Goal: Transaction & Acquisition: Purchase product/service

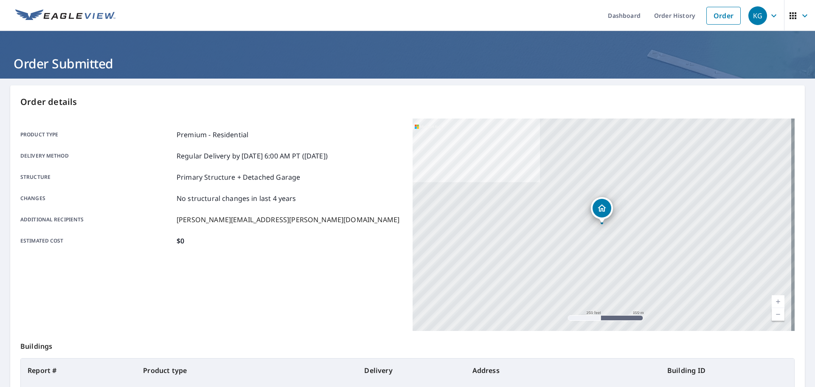
scroll to position [81, 0]
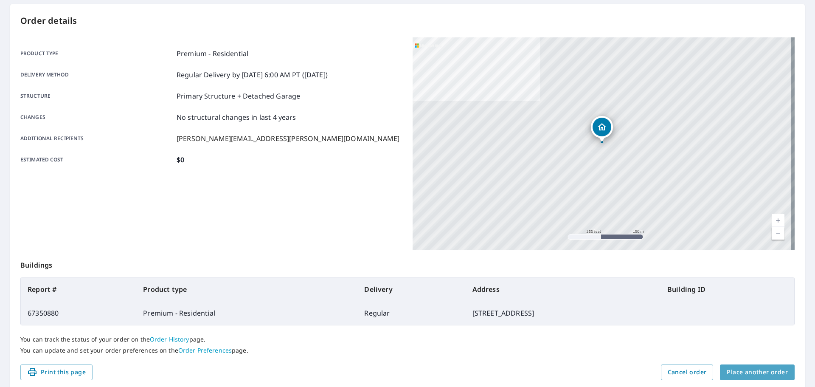
click at [761, 378] on button "Place another order" at bounding box center [757, 372] width 75 height 16
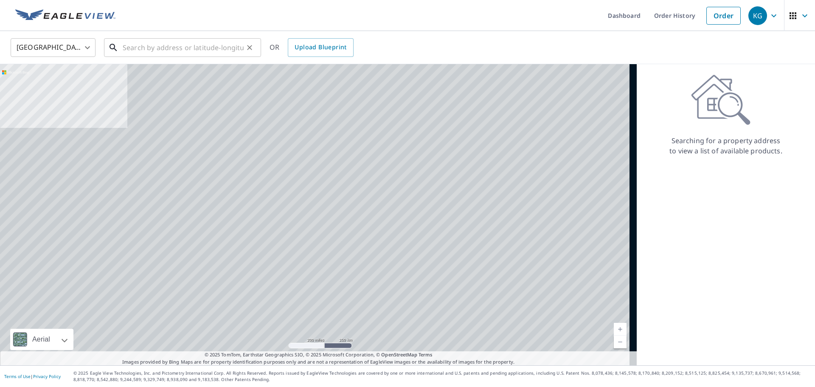
click at [189, 42] on input "text" at bounding box center [183, 48] width 121 height 24
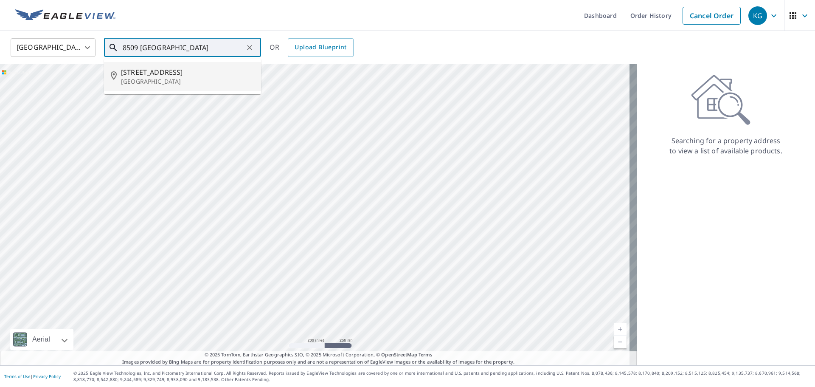
click at [163, 74] on span "[STREET_ADDRESS]" at bounding box center [187, 72] width 133 height 10
type input "[STREET_ADDRESS]"
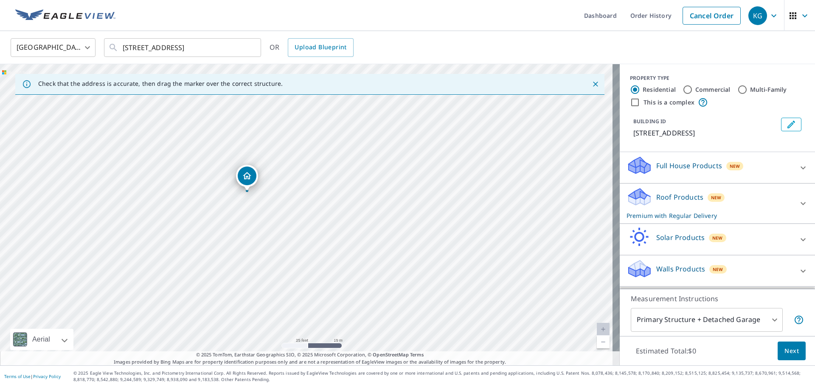
click at [778, 344] on button "Next" at bounding box center [792, 350] width 28 height 19
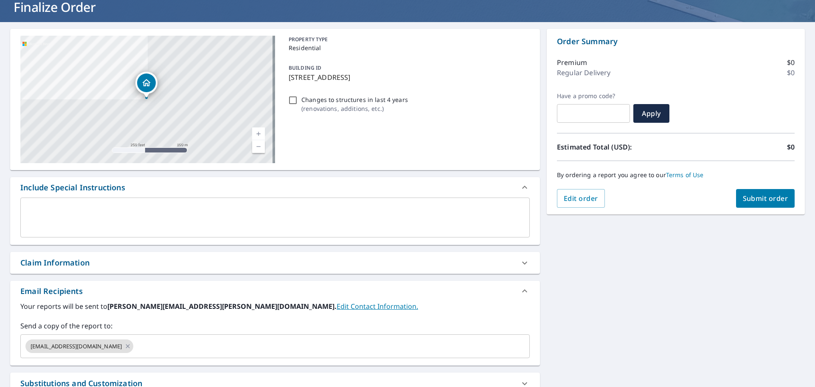
scroll to position [144, 0]
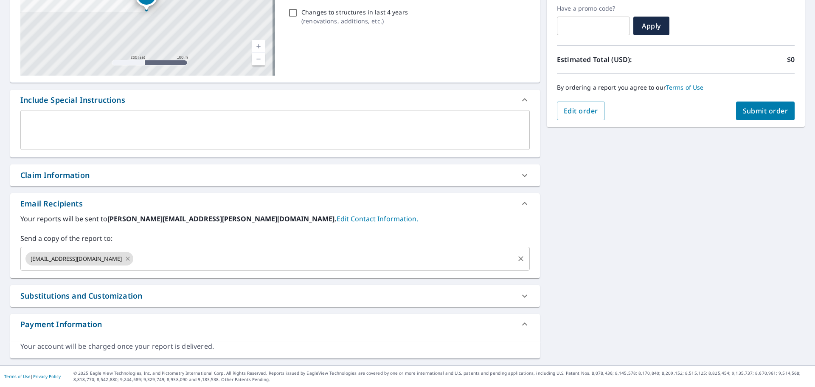
click at [126, 258] on icon at bounding box center [128, 259] width 4 height 4
click at [108, 258] on input "text" at bounding box center [268, 259] width 489 height 16
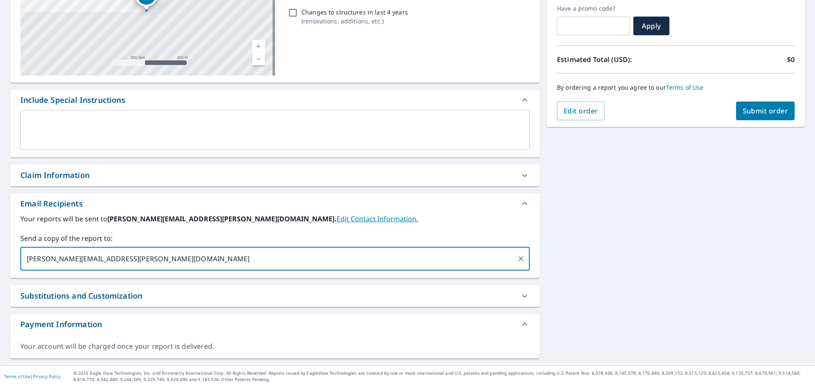
type input "[PERSON_NAME][EMAIL_ADDRESS][PERSON_NAME][DOMAIN_NAME]"
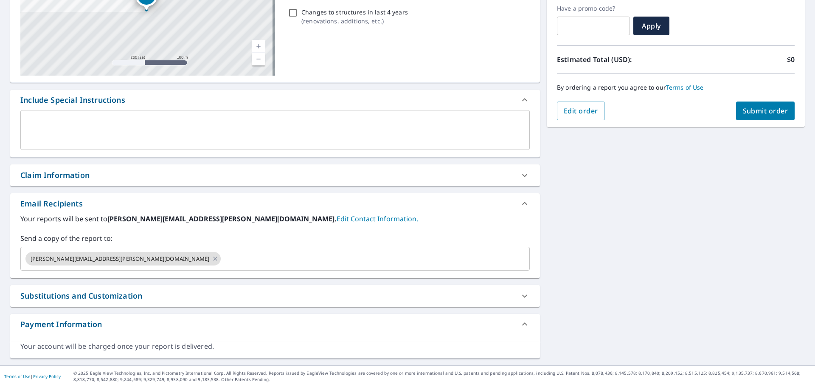
click at [744, 132] on div "[STREET_ADDRESS] Aerial Road A standard road map Aerial A detailed look from ab…" at bounding box center [407, 150] width 815 height 431
click at [757, 111] on span "Submit order" at bounding box center [765, 110] width 45 height 9
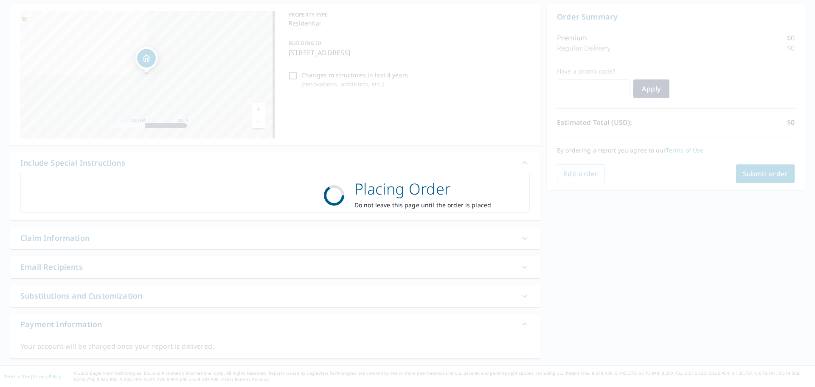
scroll to position [81, 0]
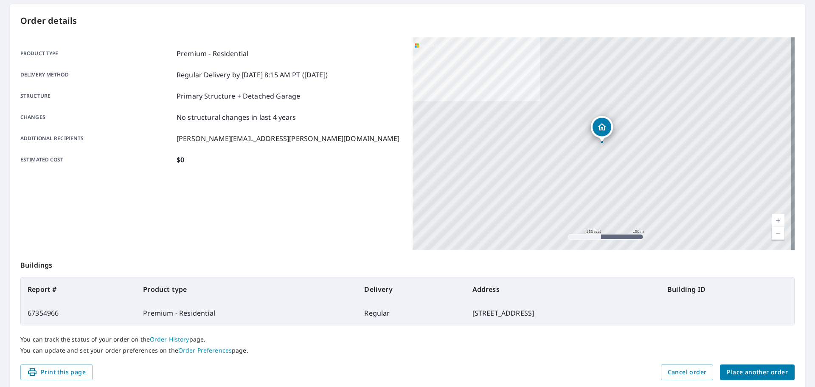
click at [124, 200] on div "Product type Premium - Residential Delivery method Regular Delivery by [DATE] 8…" at bounding box center [211, 143] width 382 height 212
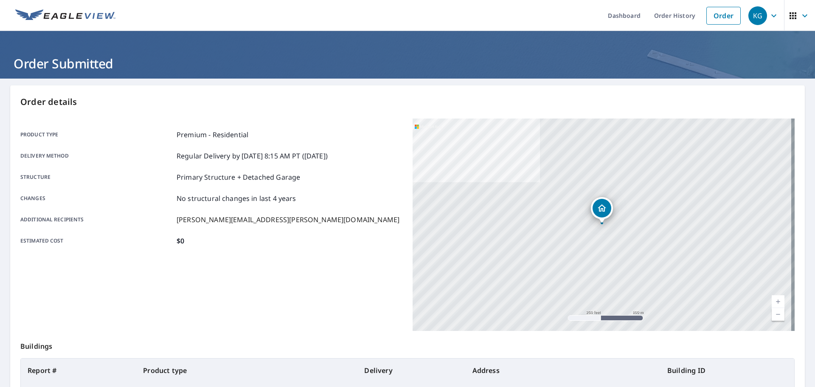
click at [132, 20] on ul "Dashboard Order History Order" at bounding box center [433, 15] width 625 height 31
click at [714, 21] on link "Order" at bounding box center [724, 16] width 34 height 18
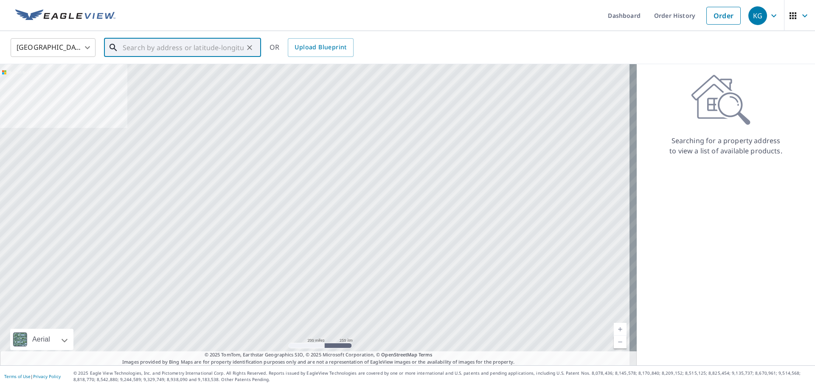
click at [199, 48] on input "text" at bounding box center [183, 48] width 121 height 24
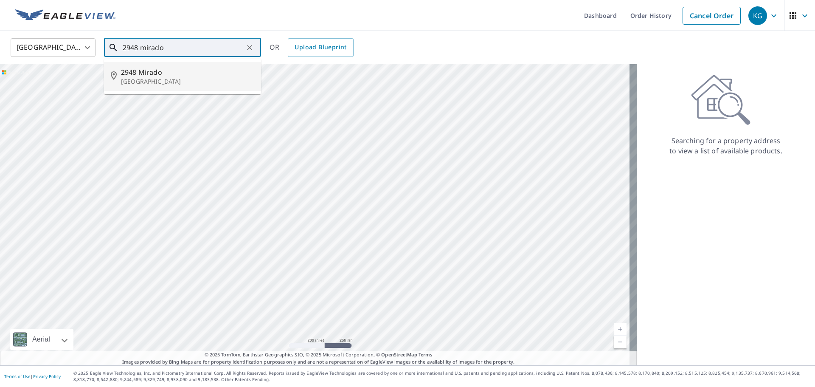
click at [154, 76] on span "2948 Mirado" at bounding box center [187, 72] width 133 height 10
type input "[STREET_ADDRESS]"
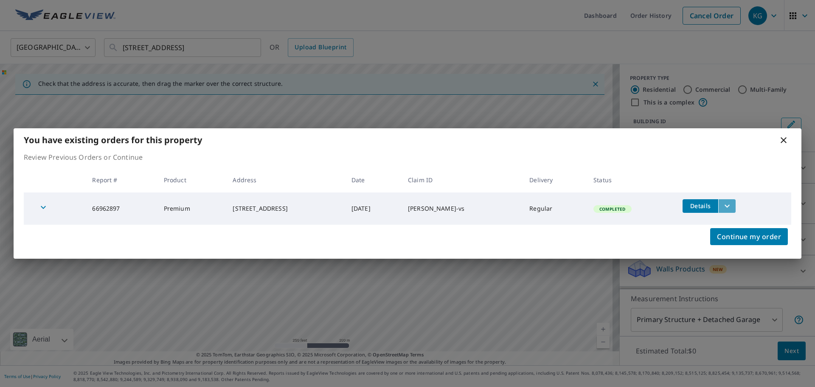
click at [733, 208] on icon "filesDropdownBtn-66962897" at bounding box center [727, 206] width 10 height 10
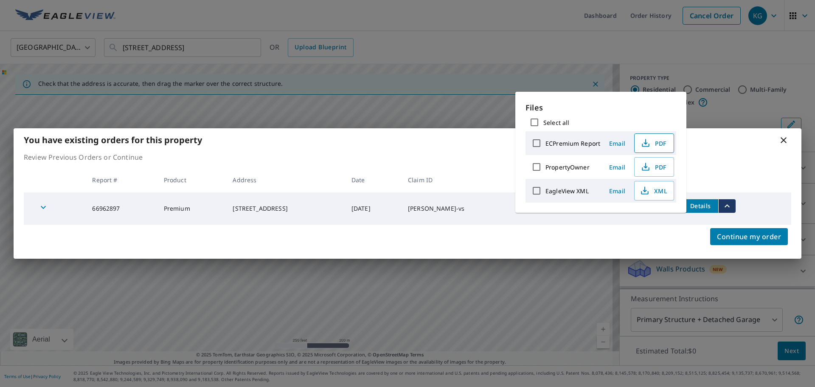
click at [660, 146] on span "PDF" at bounding box center [653, 143] width 27 height 10
click at [786, 141] on icon at bounding box center [784, 140] width 10 height 10
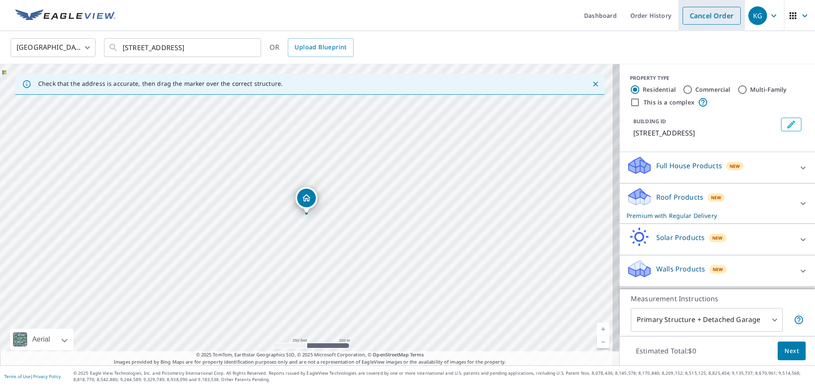
click at [691, 10] on link "Cancel Order" at bounding box center [712, 16] width 58 height 18
